Goal: Entertainment & Leisure: Browse casually

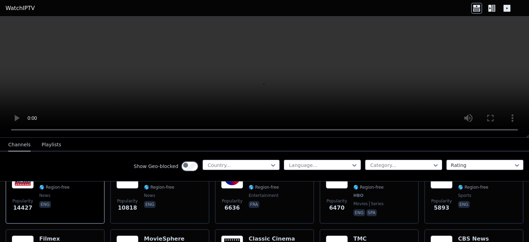
scroll to position [103, 0]
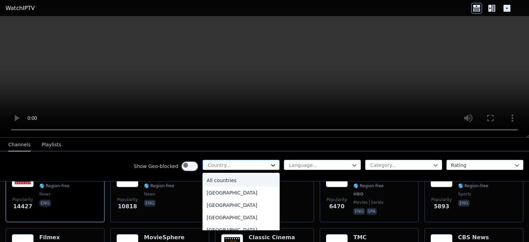
click at [264, 167] on icon at bounding box center [273, 165] width 4 height 2
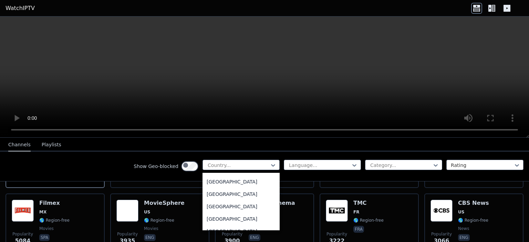
scroll to position [1618, 0]
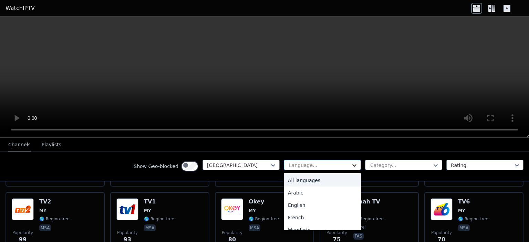
click at [264, 169] on icon at bounding box center [354, 165] width 7 height 7
click at [264, 211] on div "English" at bounding box center [322, 205] width 77 height 12
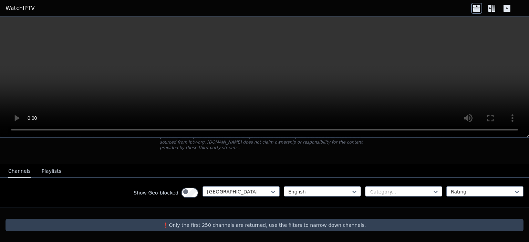
scroll to position [81, 0]
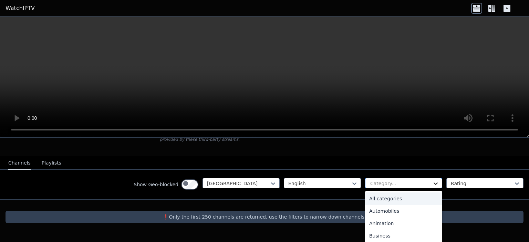
click at [264, 181] on icon at bounding box center [435, 183] width 7 height 7
click at [264, 204] on div "Sports" at bounding box center [403, 210] width 77 height 12
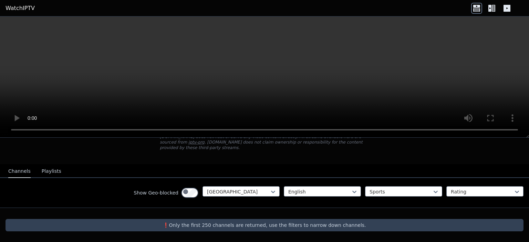
click at [25, 165] on button "Channels" at bounding box center [19, 171] width 22 height 13
click at [21, 165] on button "Channels" at bounding box center [19, 171] width 22 height 13
click at [61, 165] on button "Playlists" at bounding box center [52, 171] width 20 height 13
